Goal: Navigation & Orientation: Find specific page/section

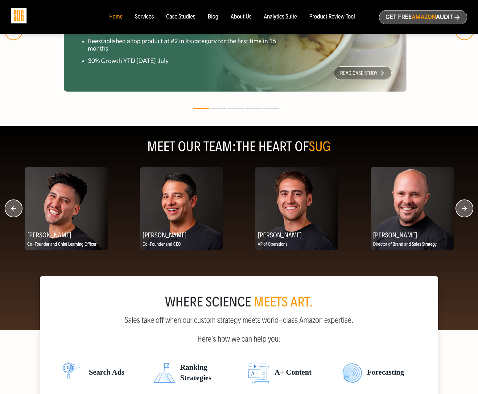
scroll to position [693, 0]
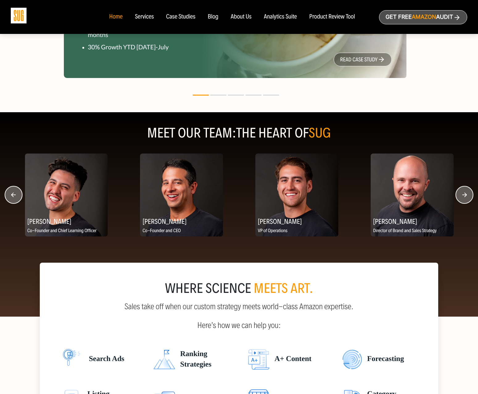
click at [461, 197] on circle "button" at bounding box center [463, 194] width 17 height 17
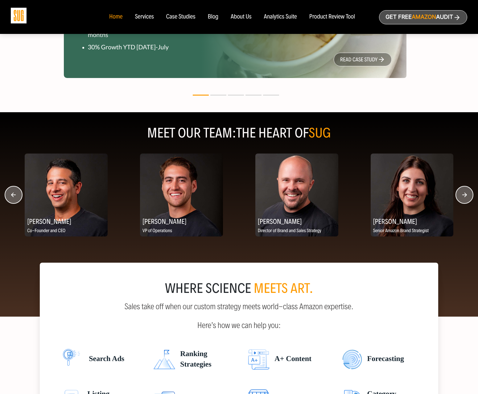
click at [462, 197] on circle "button" at bounding box center [463, 194] width 17 height 17
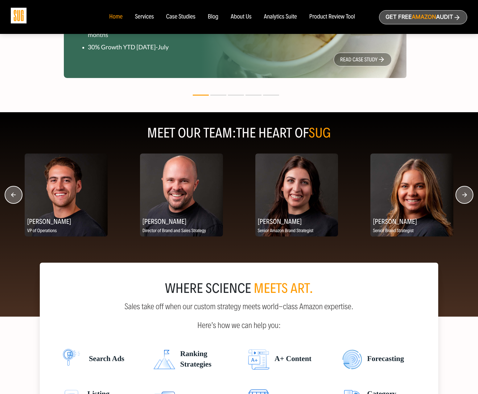
click at [462, 197] on circle "button" at bounding box center [463, 194] width 17 height 17
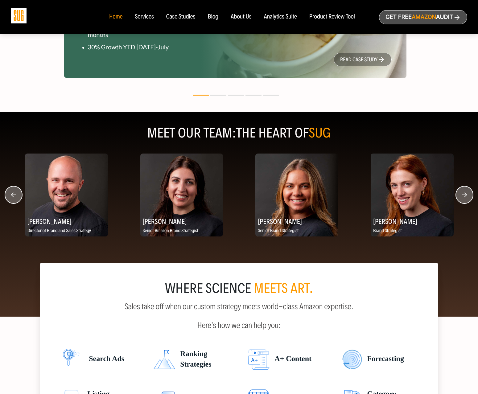
click at [462, 197] on circle "button" at bounding box center [463, 194] width 17 height 17
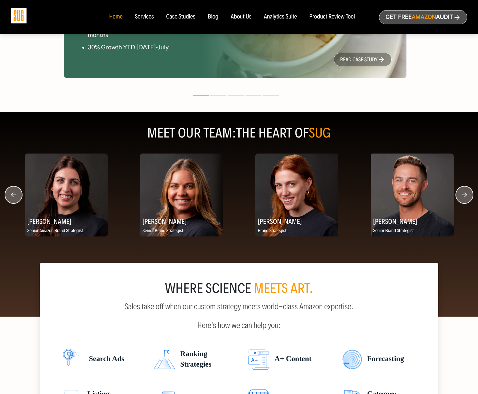
click at [462, 197] on circle "button" at bounding box center [463, 194] width 17 height 17
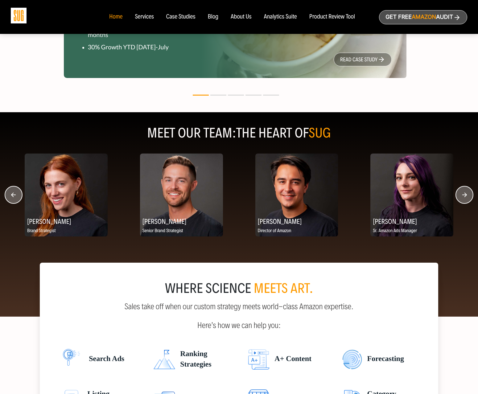
click at [462, 197] on circle "button" at bounding box center [463, 194] width 17 height 17
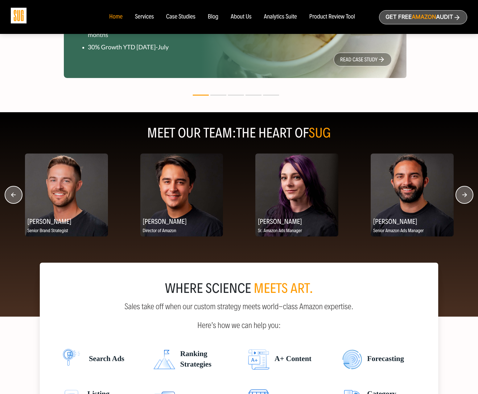
click at [462, 197] on circle "button" at bounding box center [463, 194] width 17 height 17
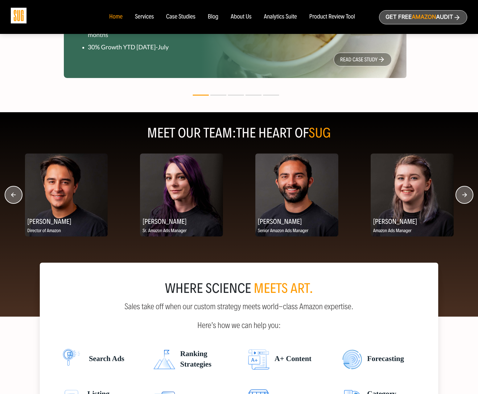
click at [462, 197] on circle "button" at bounding box center [463, 194] width 17 height 17
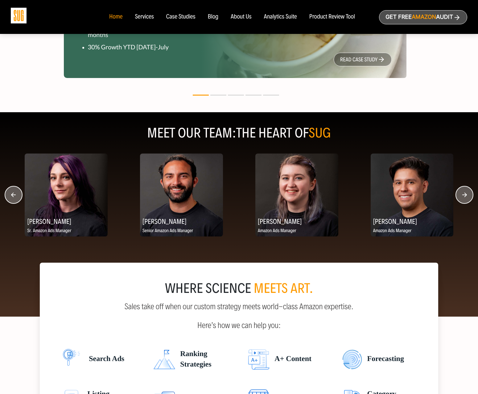
click at [462, 197] on circle "button" at bounding box center [463, 194] width 17 height 17
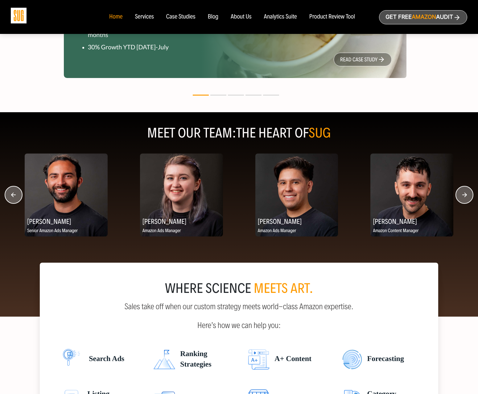
click at [462, 197] on circle "button" at bounding box center [463, 194] width 17 height 17
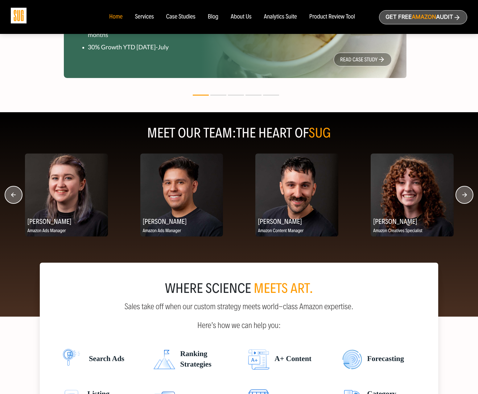
click at [462, 197] on circle "button" at bounding box center [463, 194] width 17 height 17
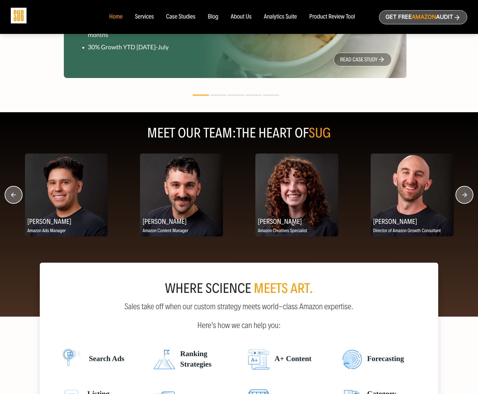
click at [462, 197] on circle "button" at bounding box center [463, 194] width 17 height 17
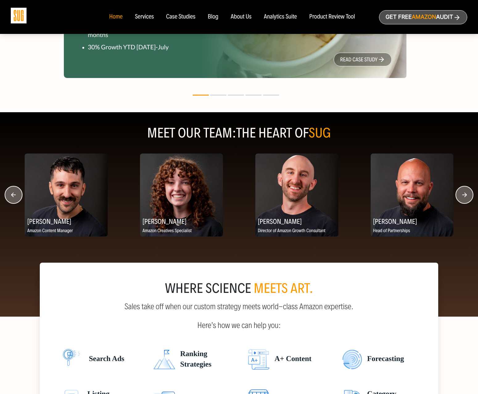
click at [462, 197] on circle "button" at bounding box center [463, 194] width 17 height 17
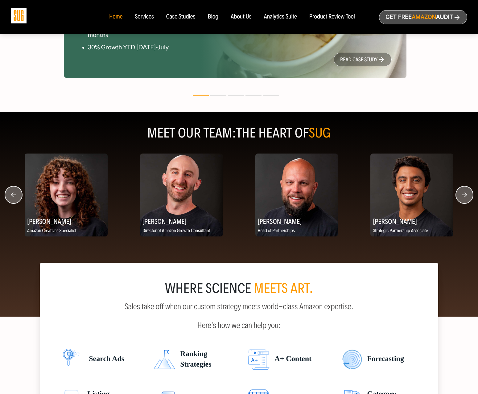
click at [462, 197] on circle "button" at bounding box center [463, 194] width 17 height 17
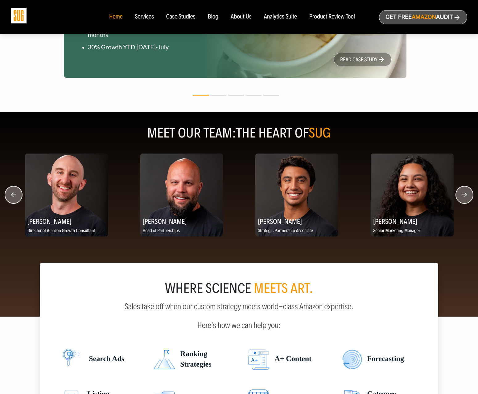
click at [462, 197] on circle "button" at bounding box center [463, 194] width 17 height 17
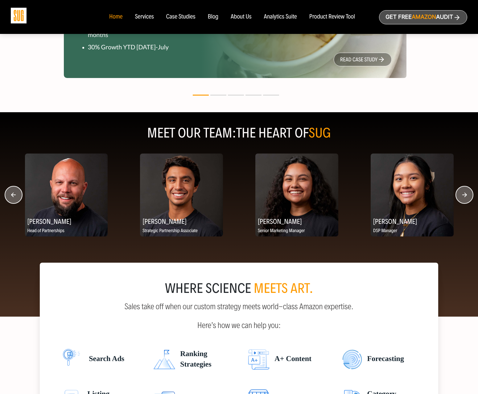
click at [462, 197] on circle "button" at bounding box center [463, 194] width 17 height 17
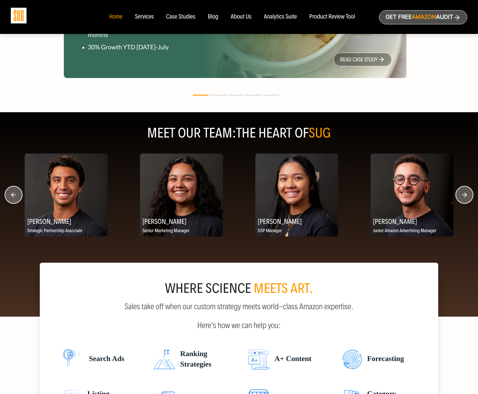
click at [462, 197] on circle "button" at bounding box center [463, 194] width 17 height 17
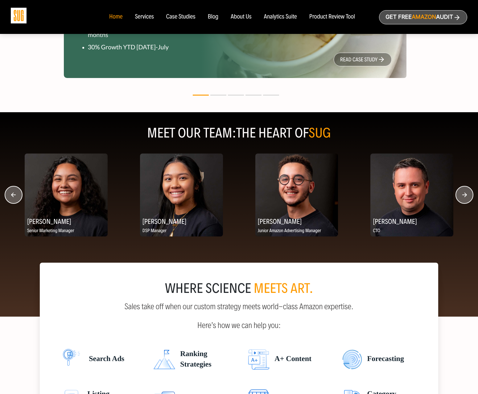
click at [462, 197] on circle "button" at bounding box center [463, 194] width 17 height 17
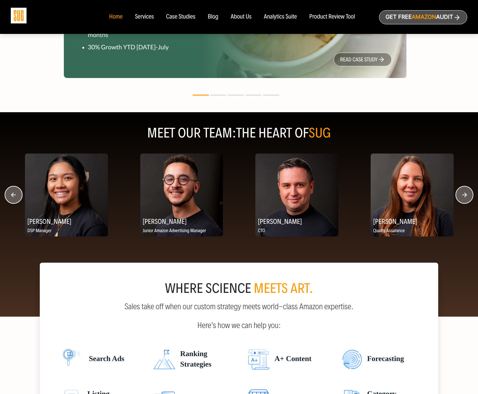
click at [462, 197] on circle "button" at bounding box center [463, 194] width 17 height 17
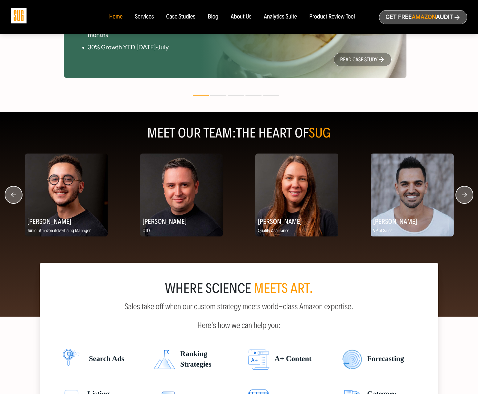
click at [462, 197] on circle "button" at bounding box center [463, 194] width 17 height 17
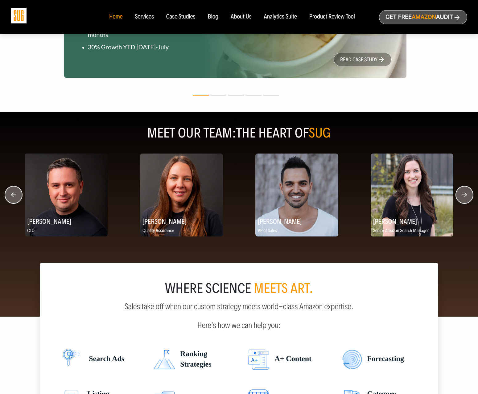
click at [462, 197] on circle "button" at bounding box center [463, 194] width 17 height 17
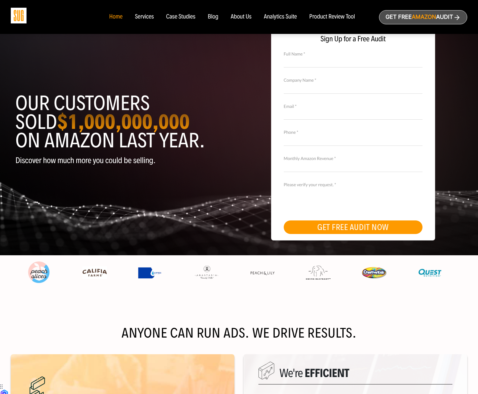
scroll to position [0, 0]
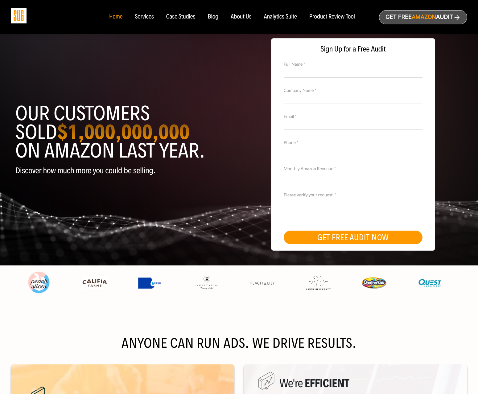
click at [145, 17] on div "Services" at bounding box center [144, 17] width 19 height 7
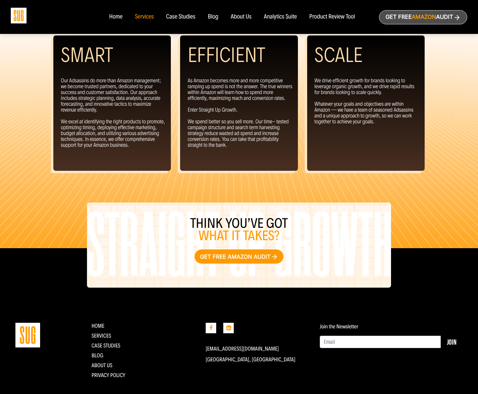
scroll to position [598, 0]
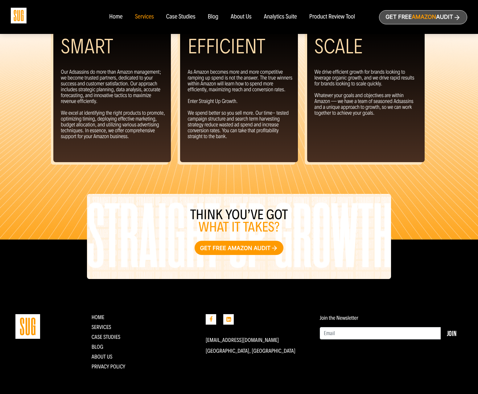
click at [249, 16] on div "About Us" at bounding box center [240, 17] width 21 height 7
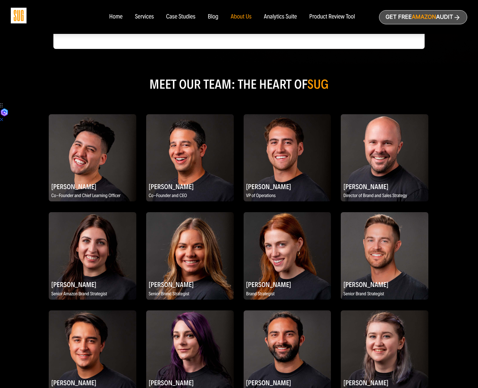
scroll to position [264, 0]
